Goal: Complete application form: Complete application form

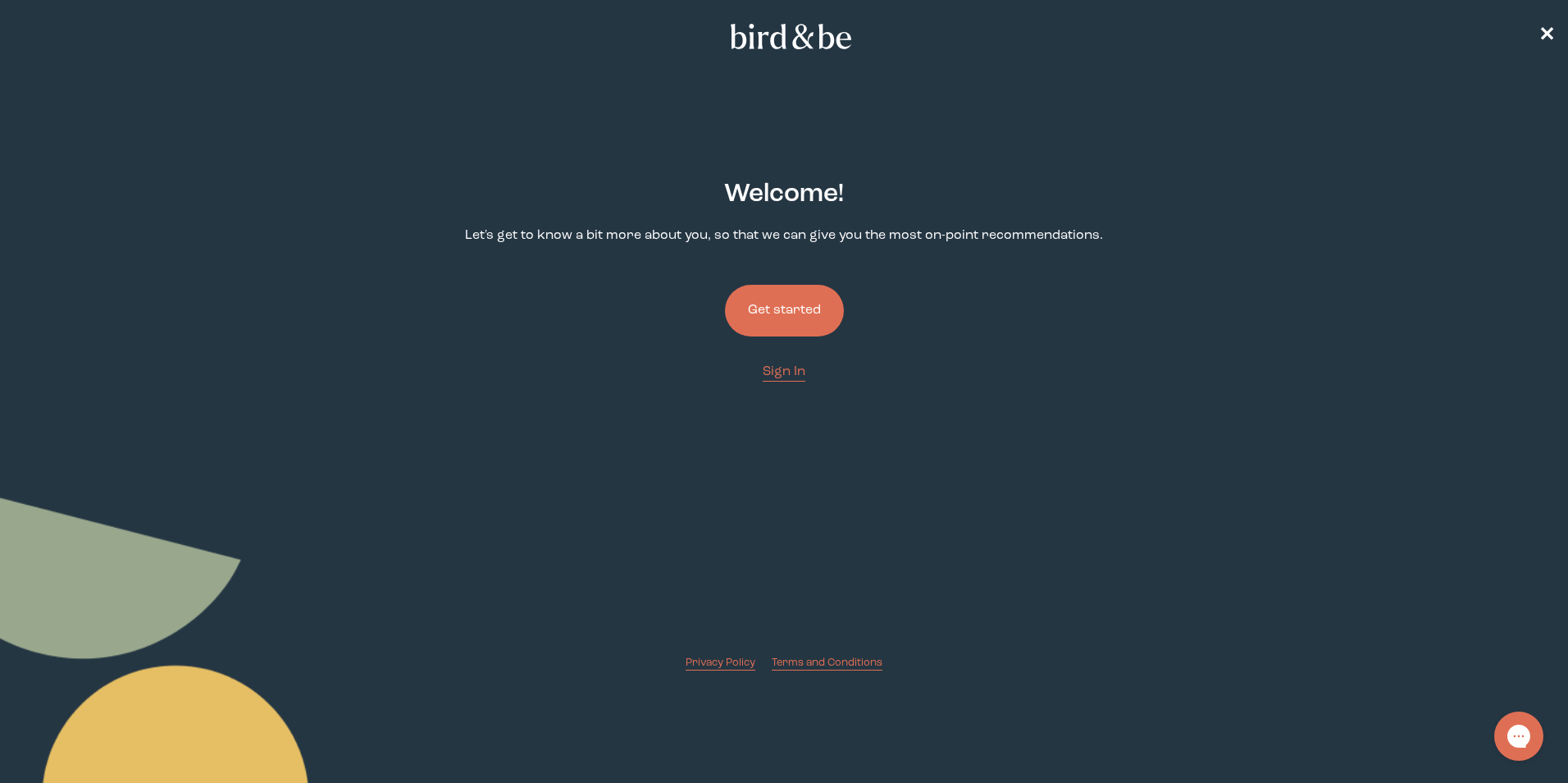
click at [802, 297] on button "Get started" at bounding box center [784, 311] width 119 height 52
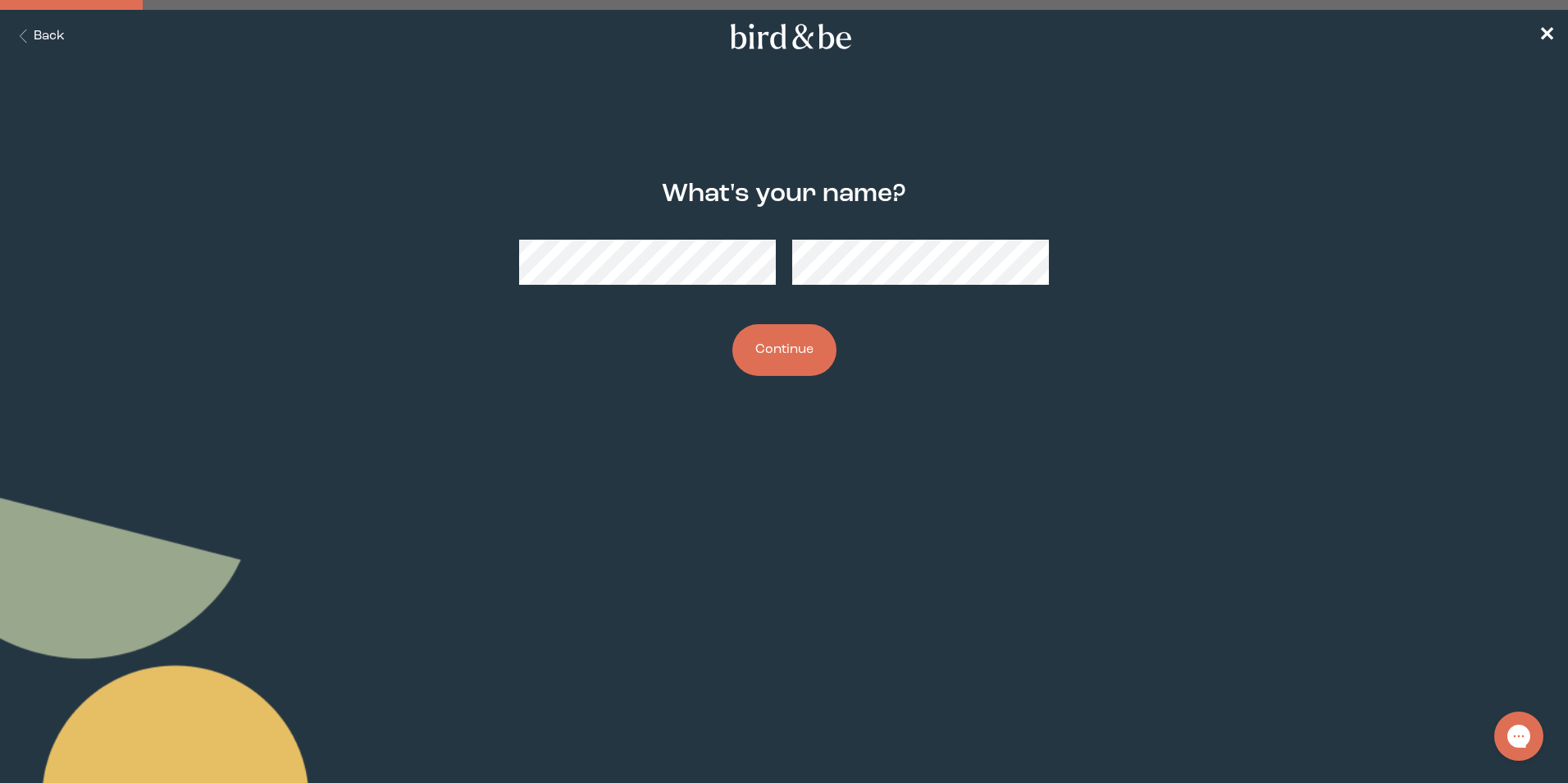
click at [783, 350] on button "Continue" at bounding box center [784, 350] width 104 height 52
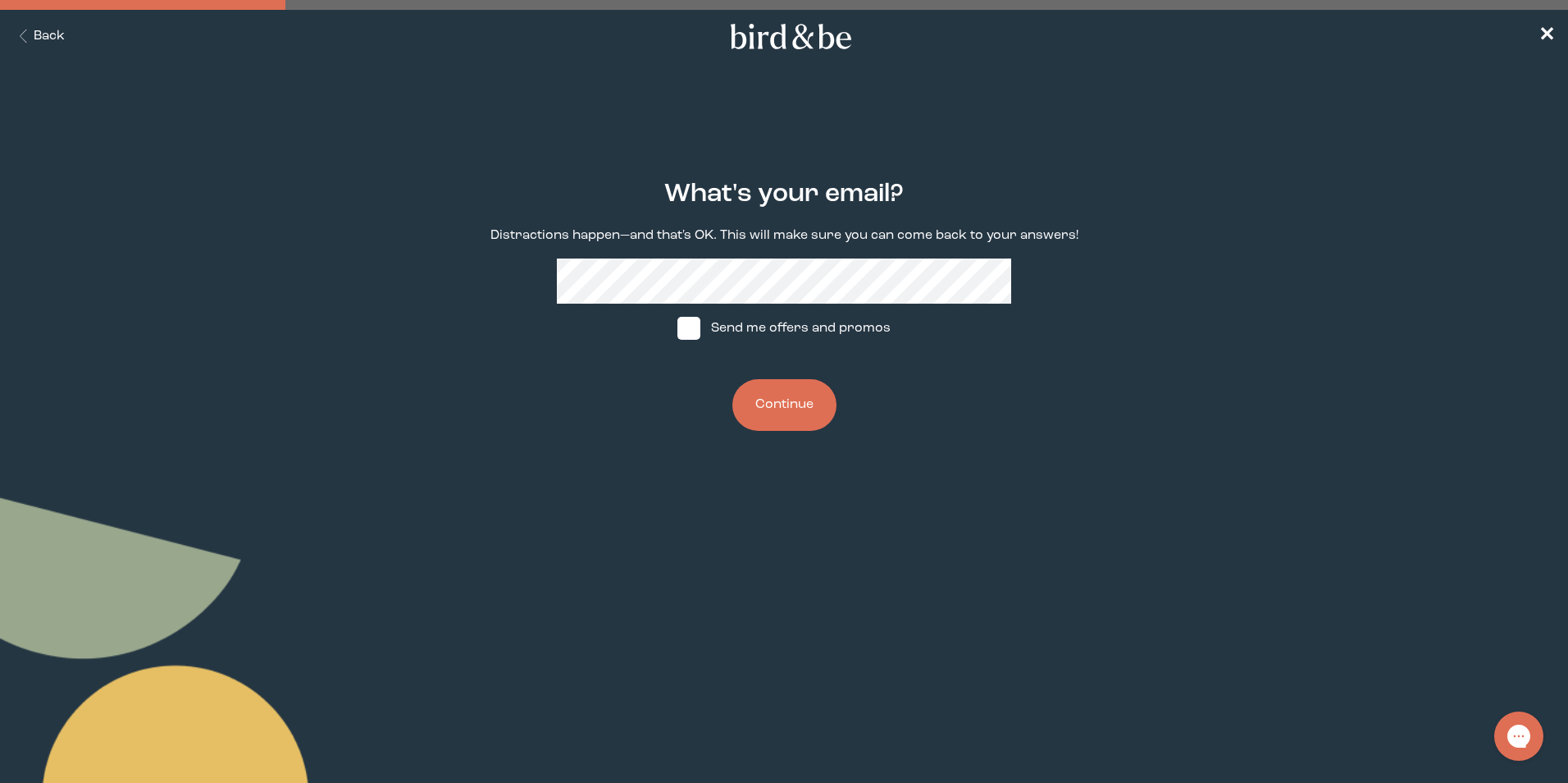
click at [800, 410] on button "Continue" at bounding box center [784, 405] width 104 height 52
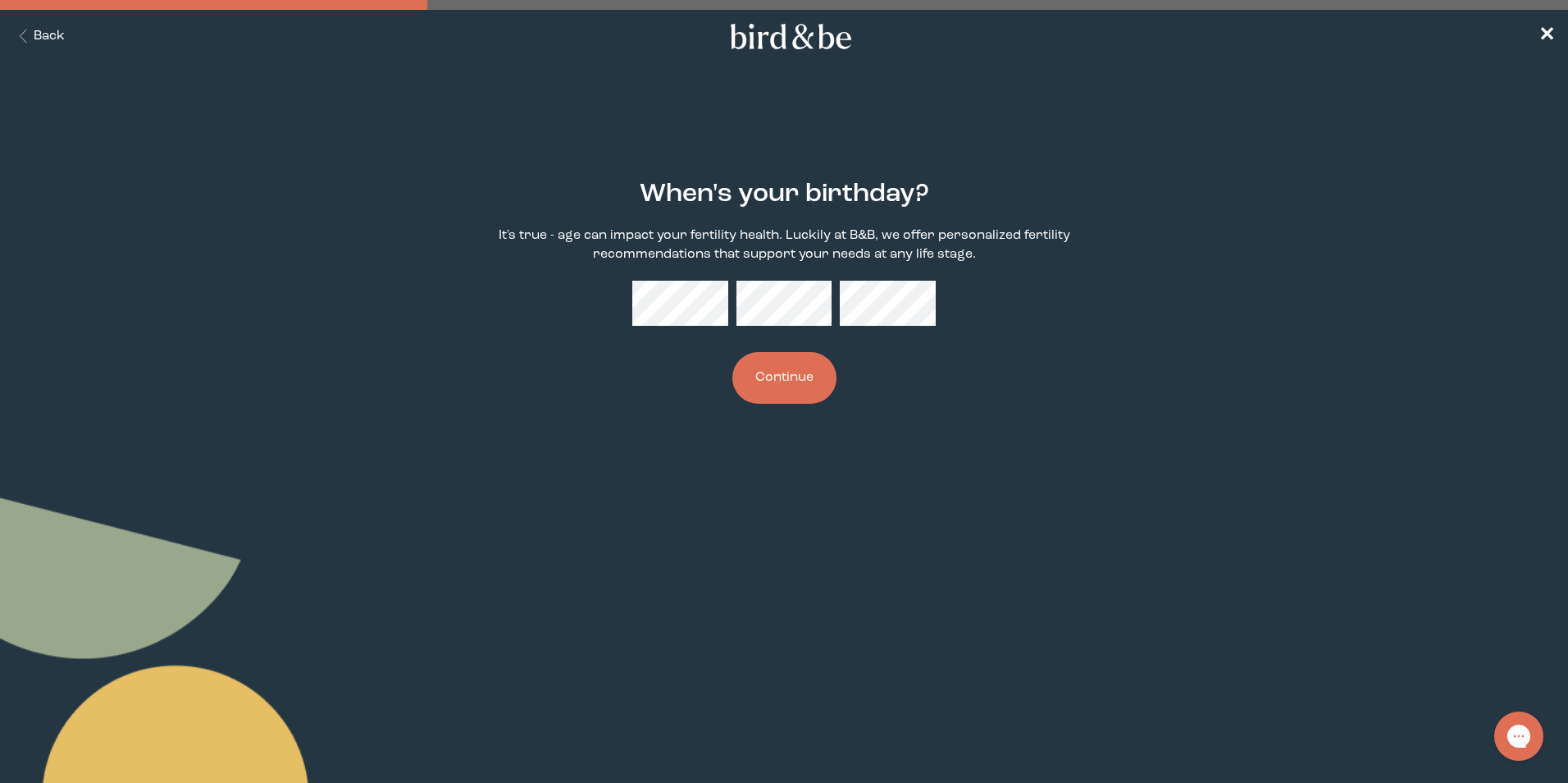
click at [804, 380] on button "Continue" at bounding box center [784, 378] width 104 height 52
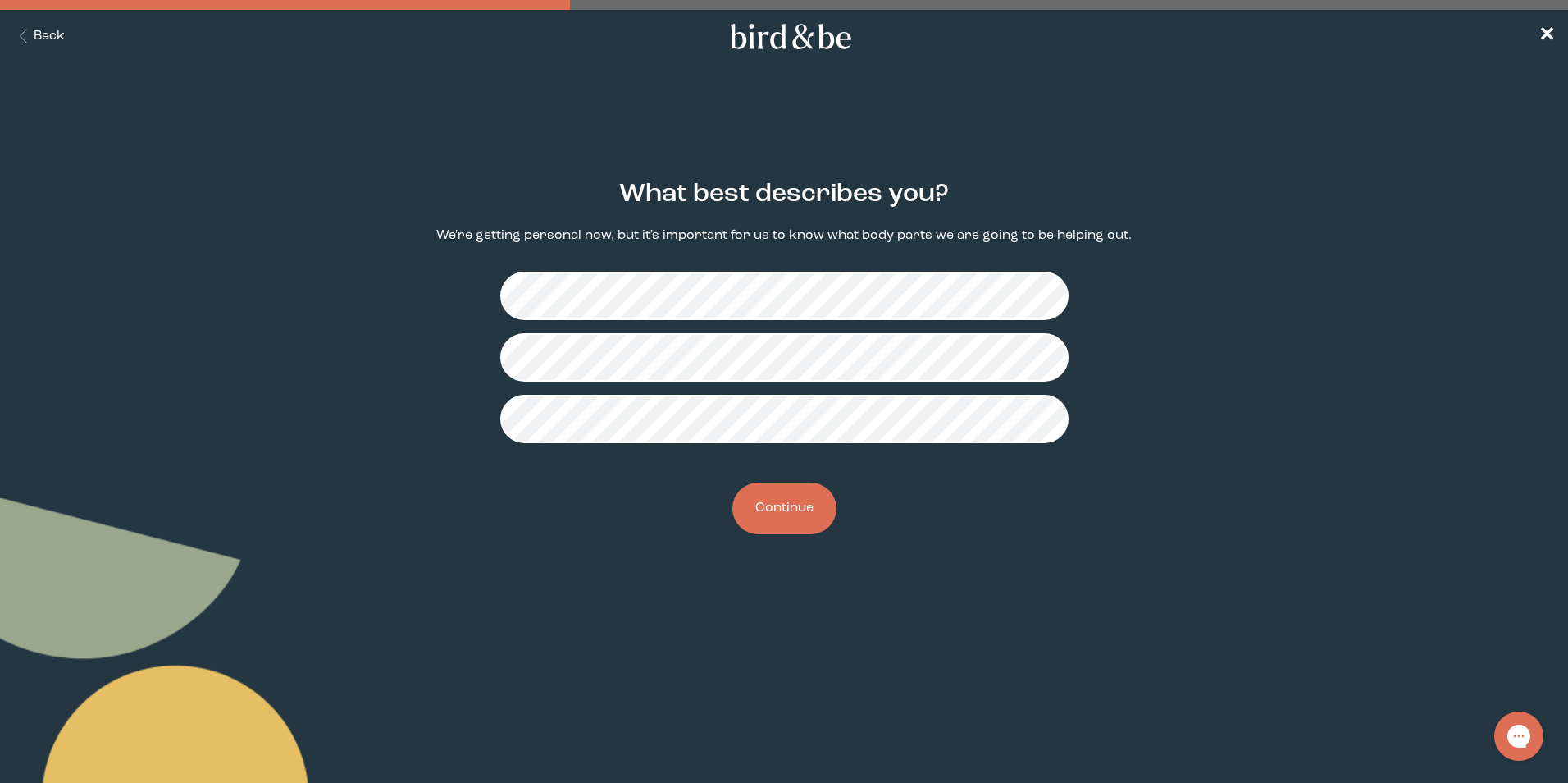
click at [780, 510] on button "Continue" at bounding box center [784, 509] width 104 height 52
click at [781, 508] on button "Continue" at bounding box center [784, 509] width 104 height 52
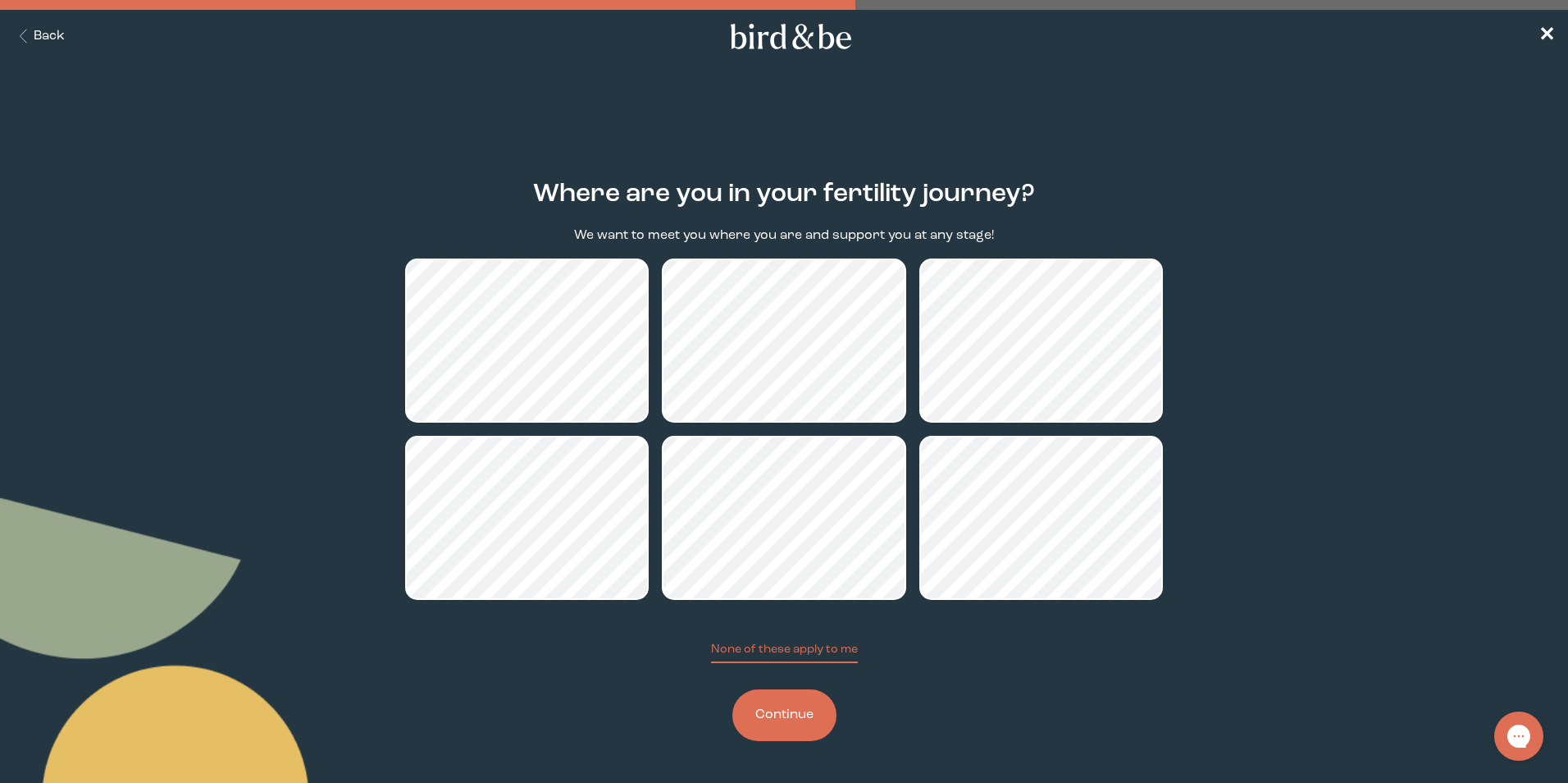
click at [774, 713] on button "Continue" at bounding box center [784, 715] width 104 height 52
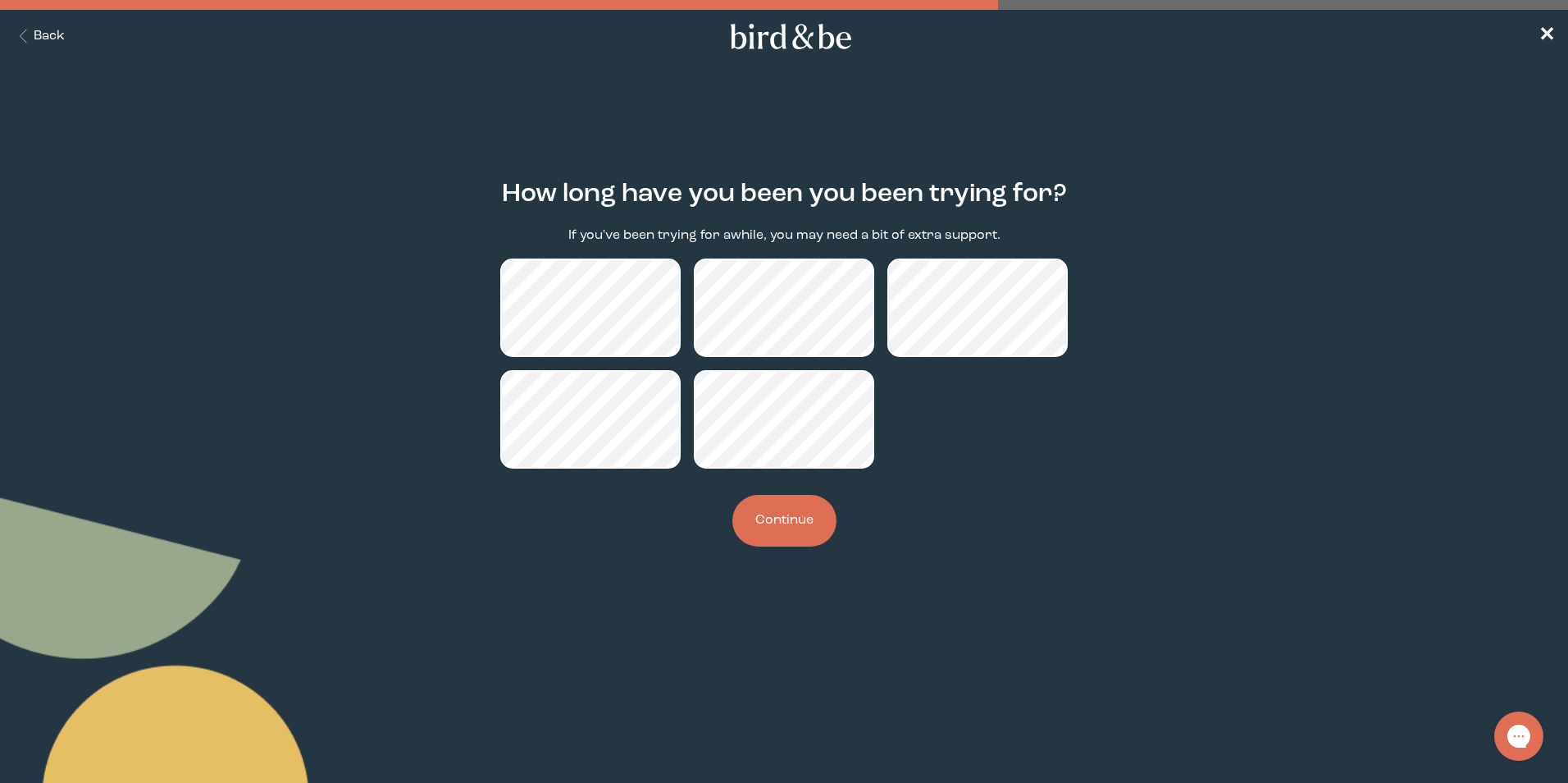
click at [793, 524] on button "Continue" at bounding box center [784, 520] width 104 height 52
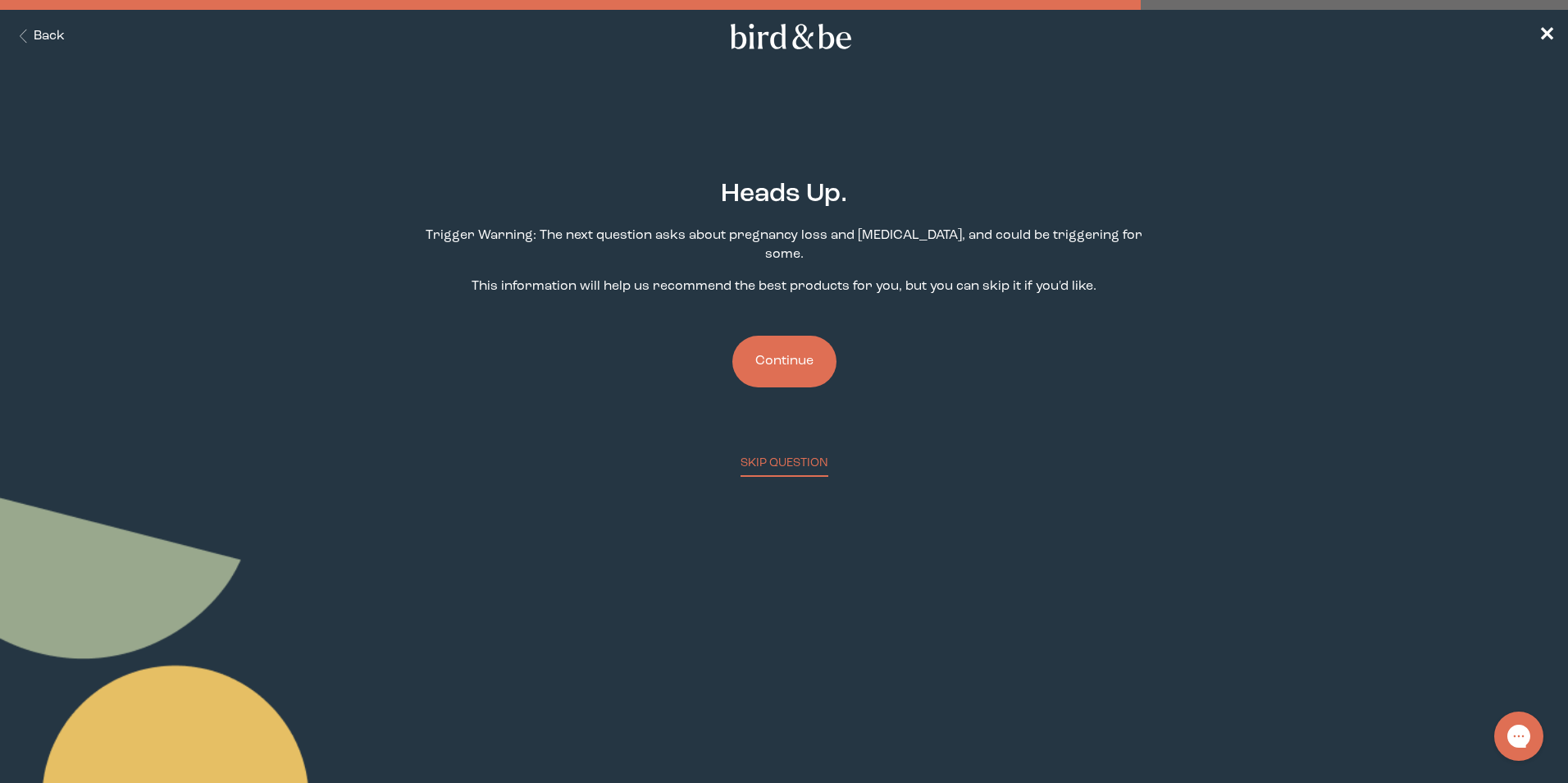
click at [825, 337] on button "Continue" at bounding box center [784, 362] width 104 height 52
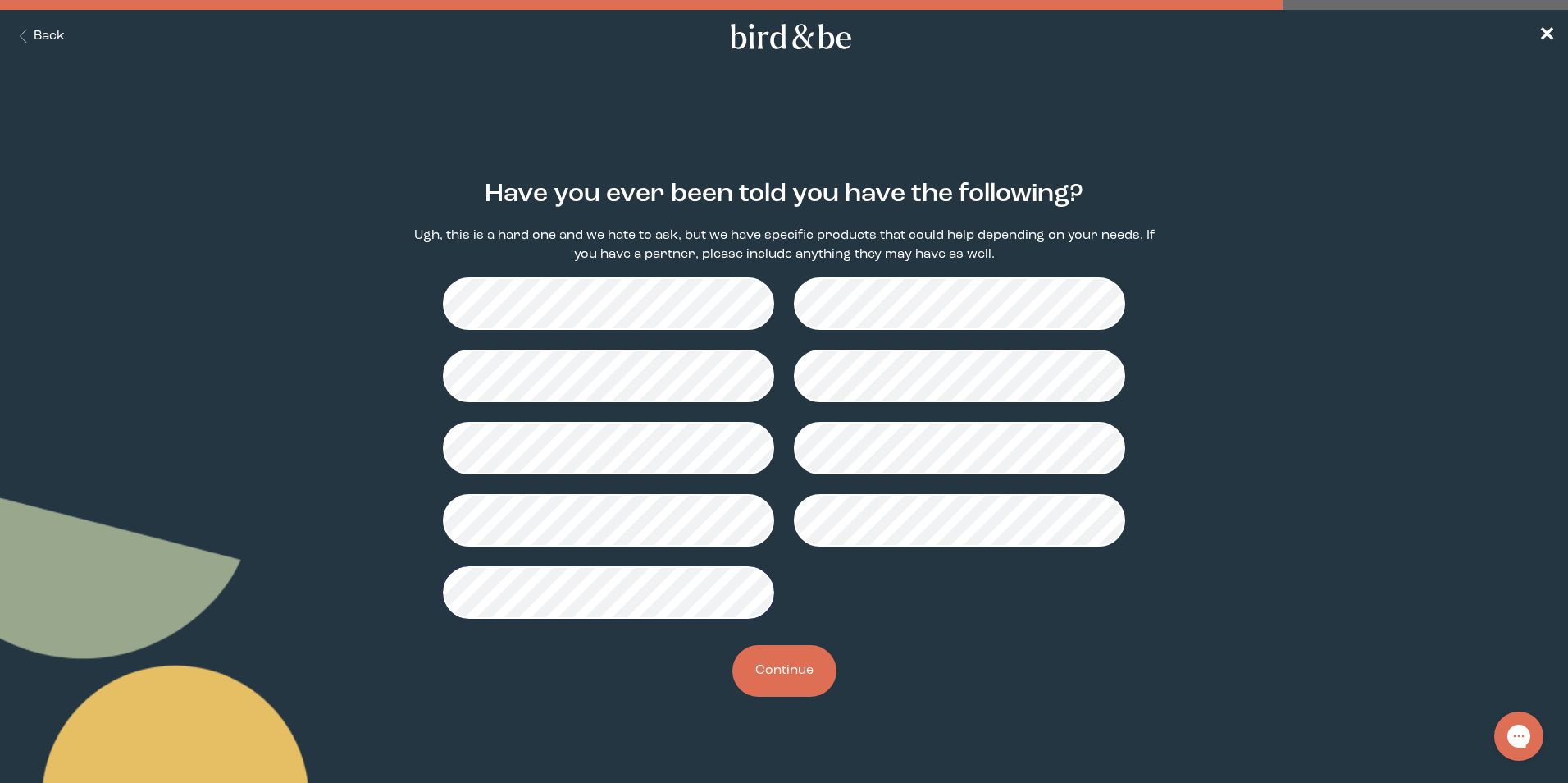
click at [796, 672] on button "Continue" at bounding box center [784, 671] width 104 height 52
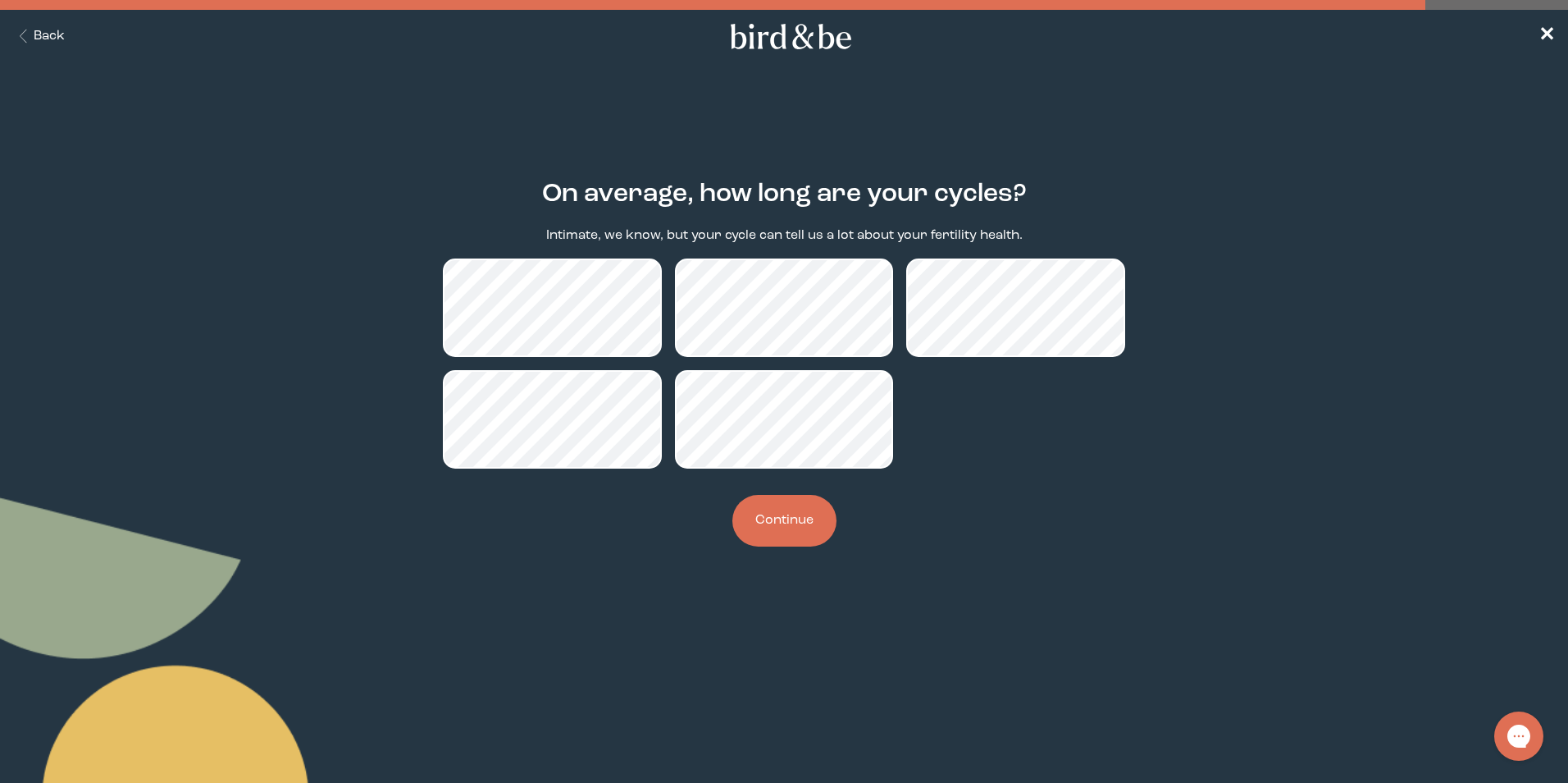
click at [796, 518] on button "Continue" at bounding box center [784, 520] width 104 height 52
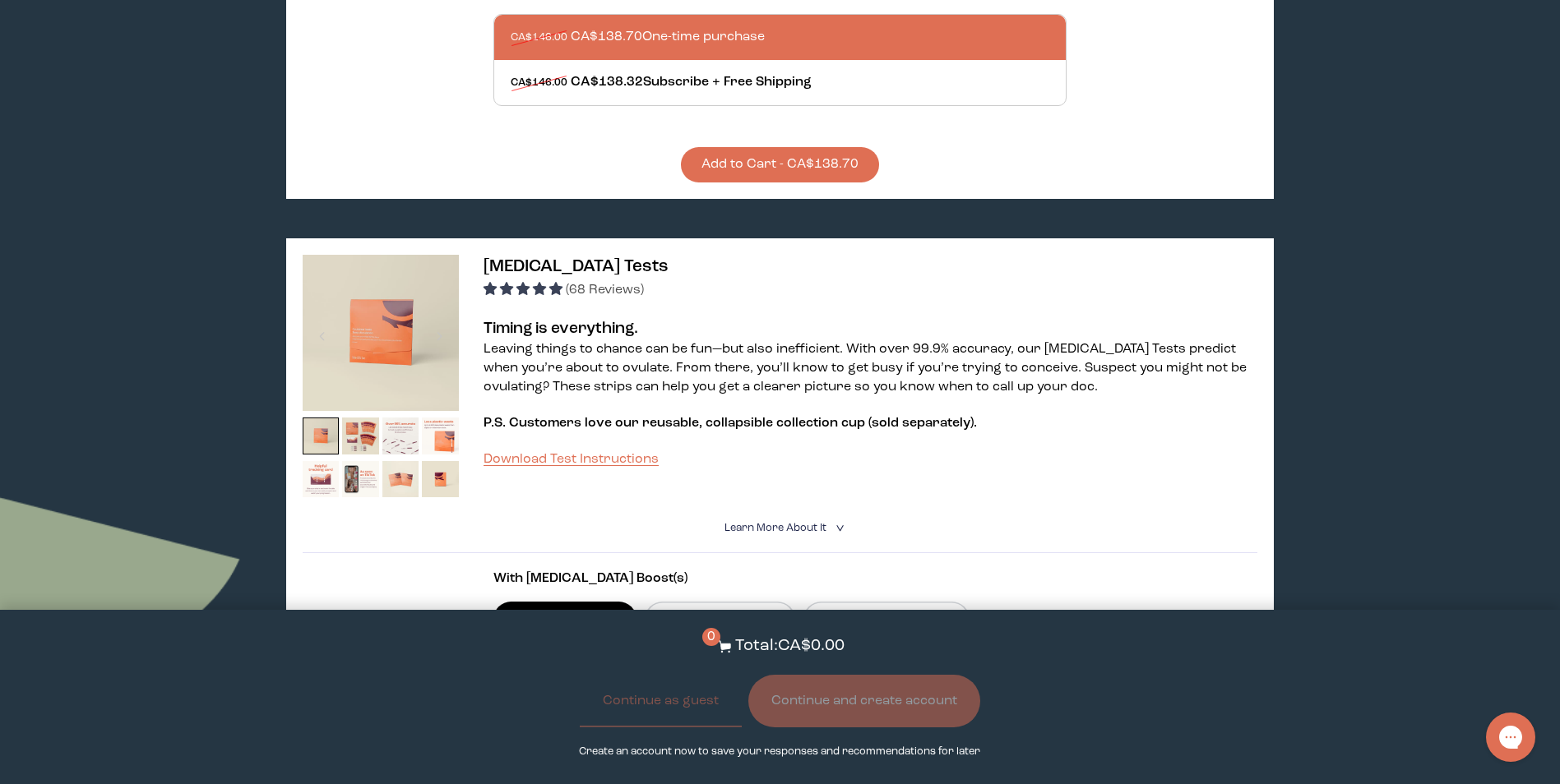
scroll to position [739, 0]
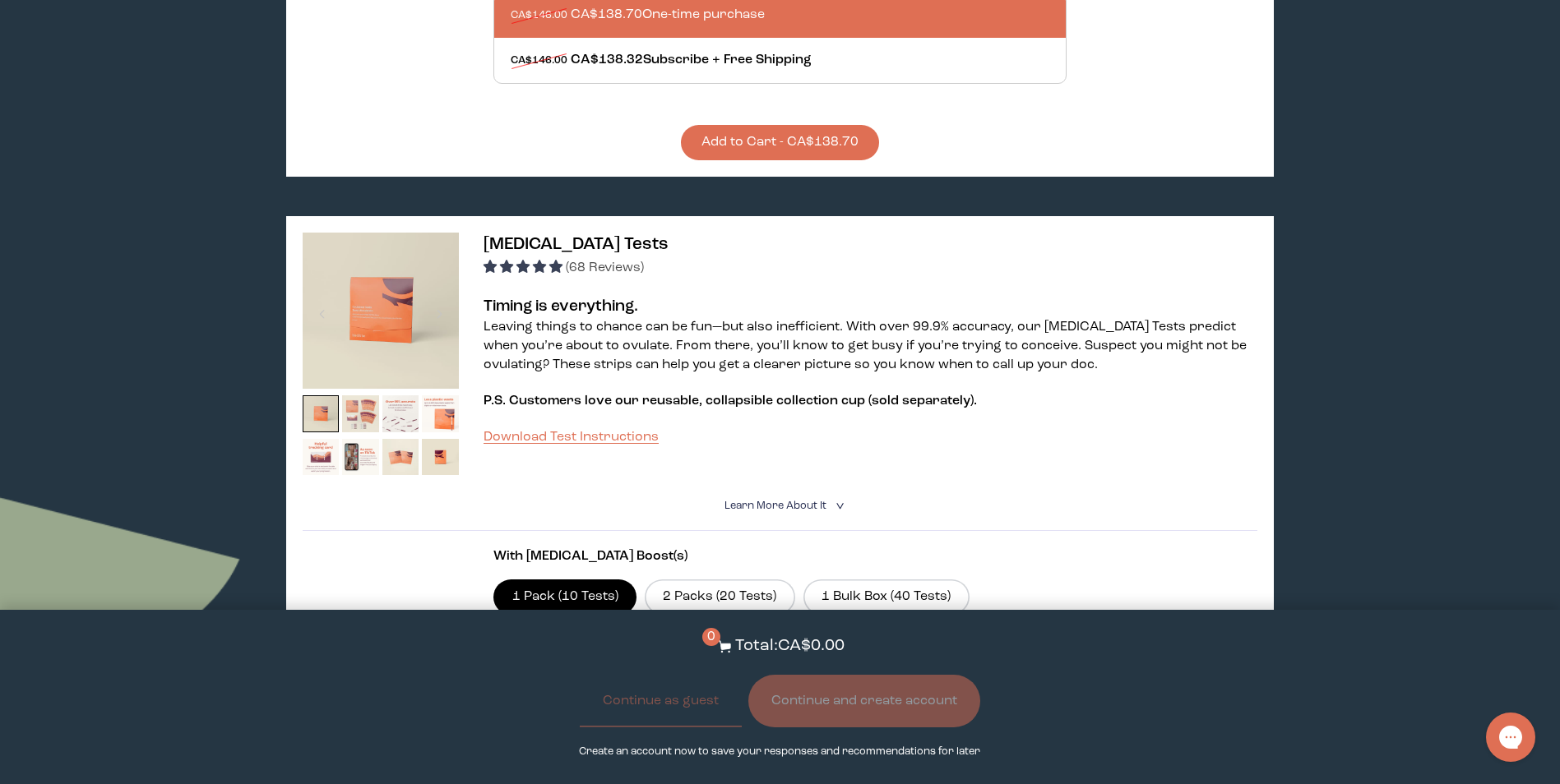
click at [365, 395] on img at bounding box center [360, 413] width 37 height 37
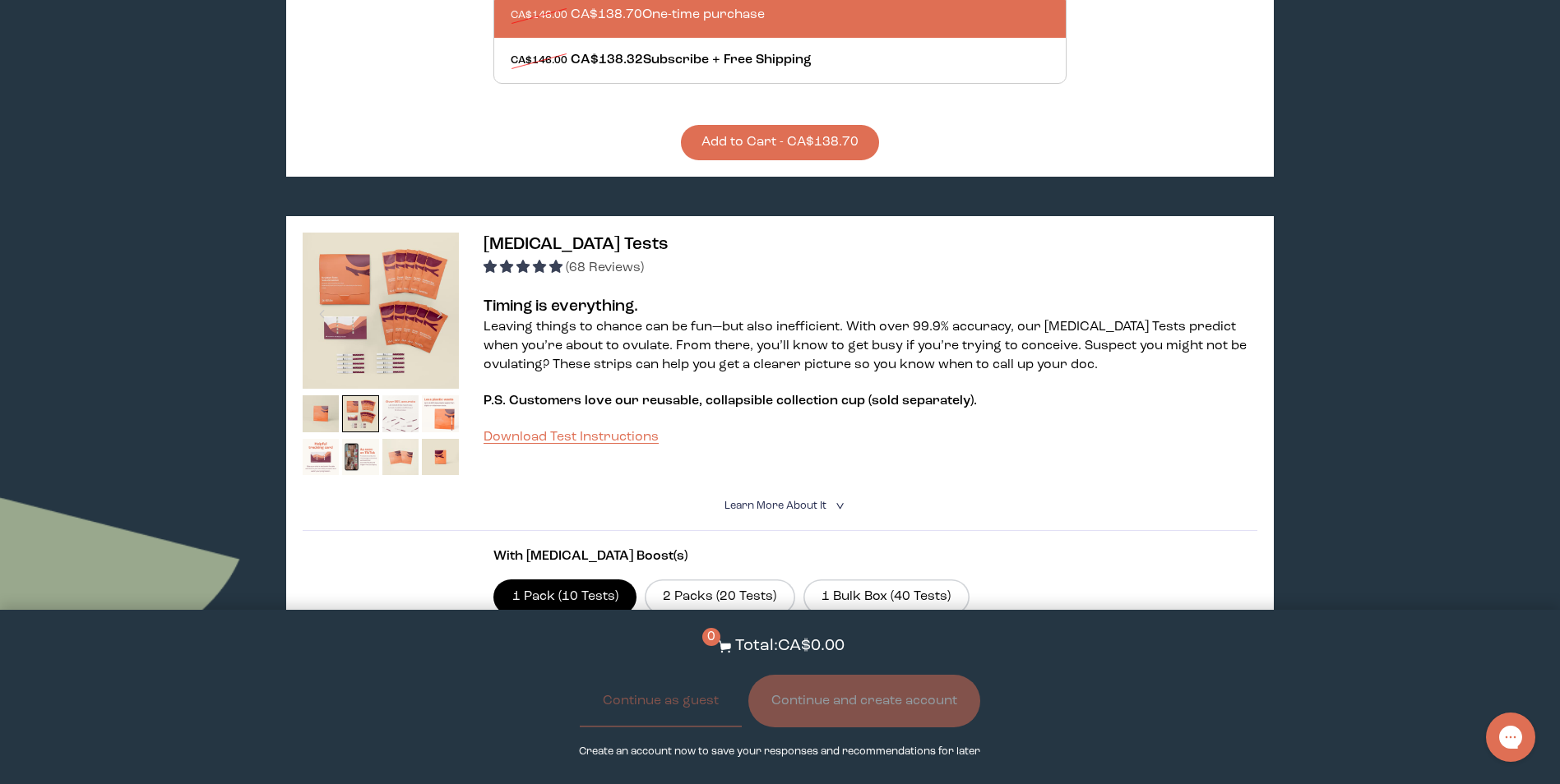
click at [397, 395] on img at bounding box center [400, 413] width 37 height 37
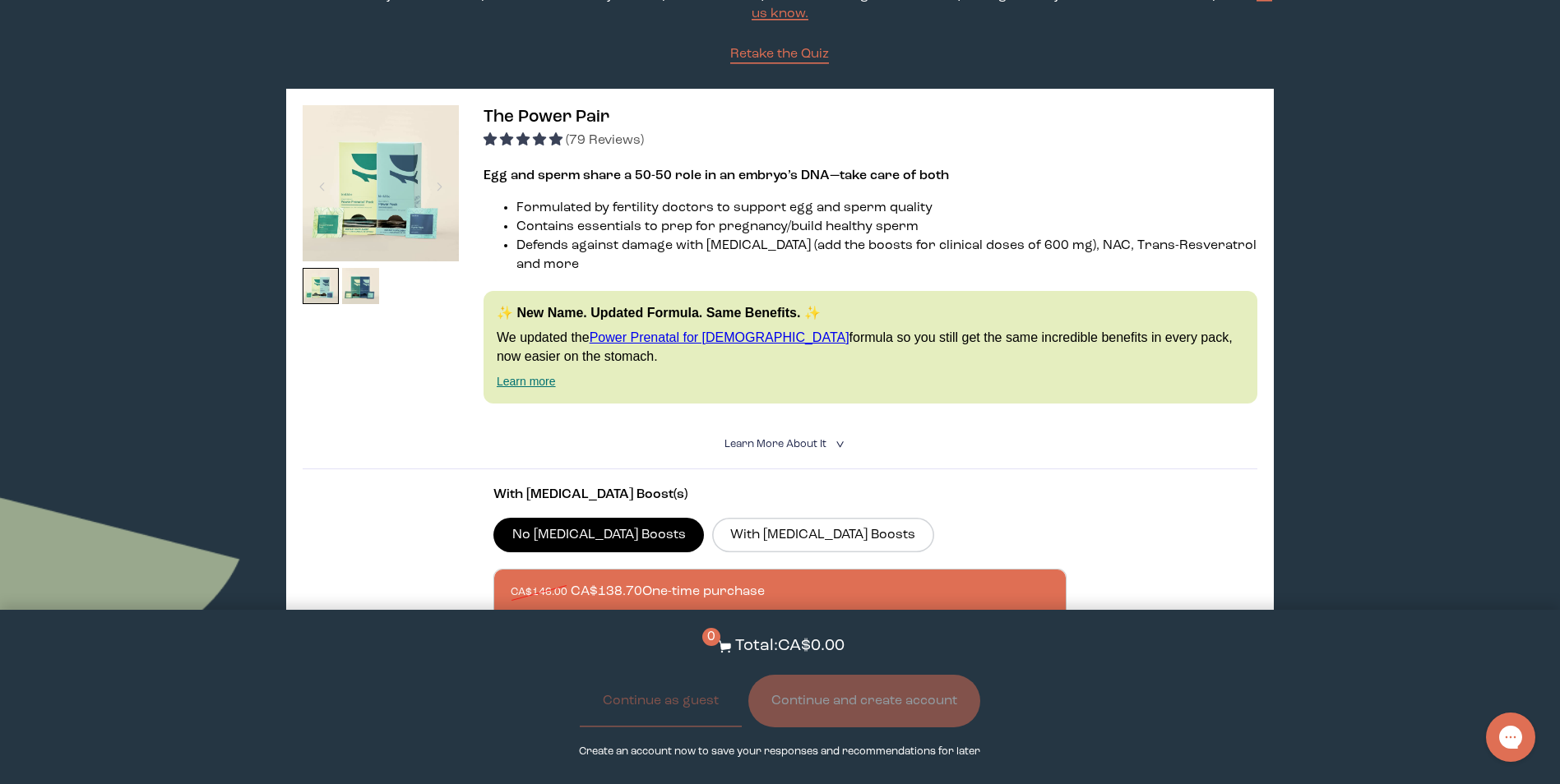
scroll to position [0, 0]
